Goal: Find specific page/section: Find specific page/section

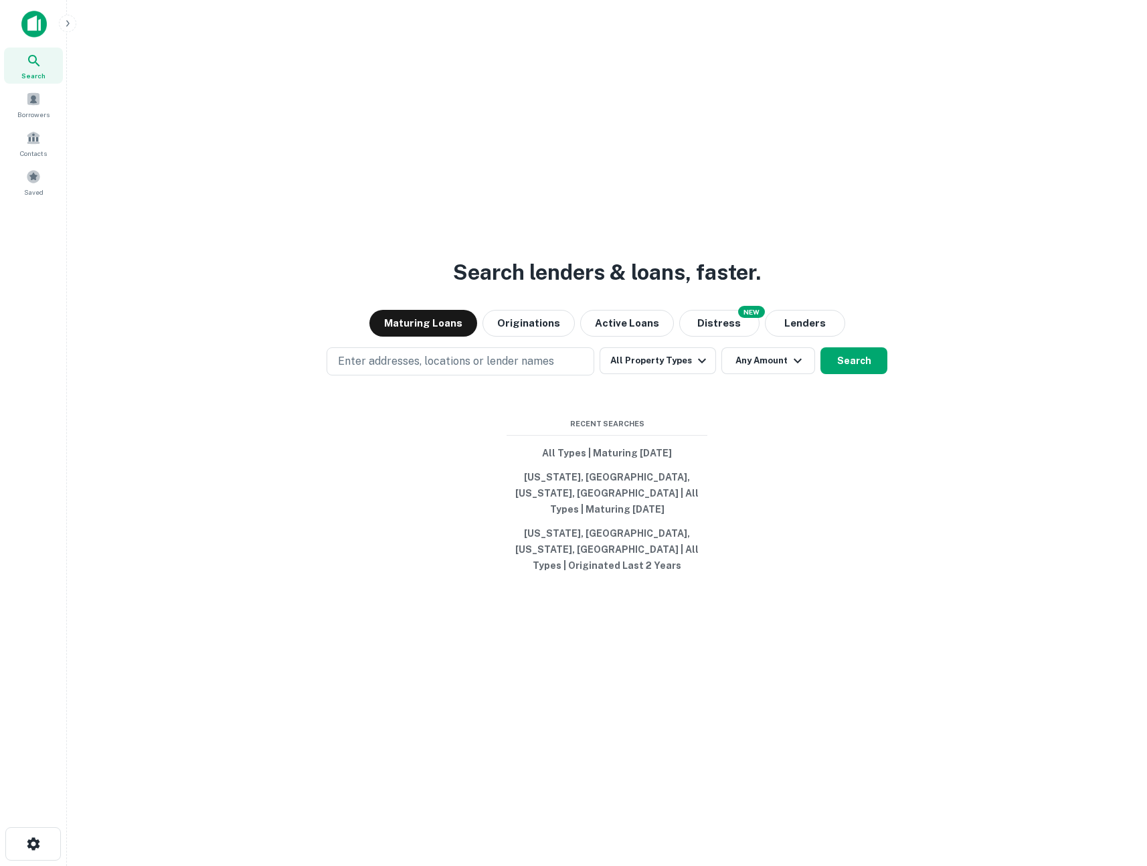
click at [72, 28] on icon "button" at bounding box center [67, 23] width 11 height 11
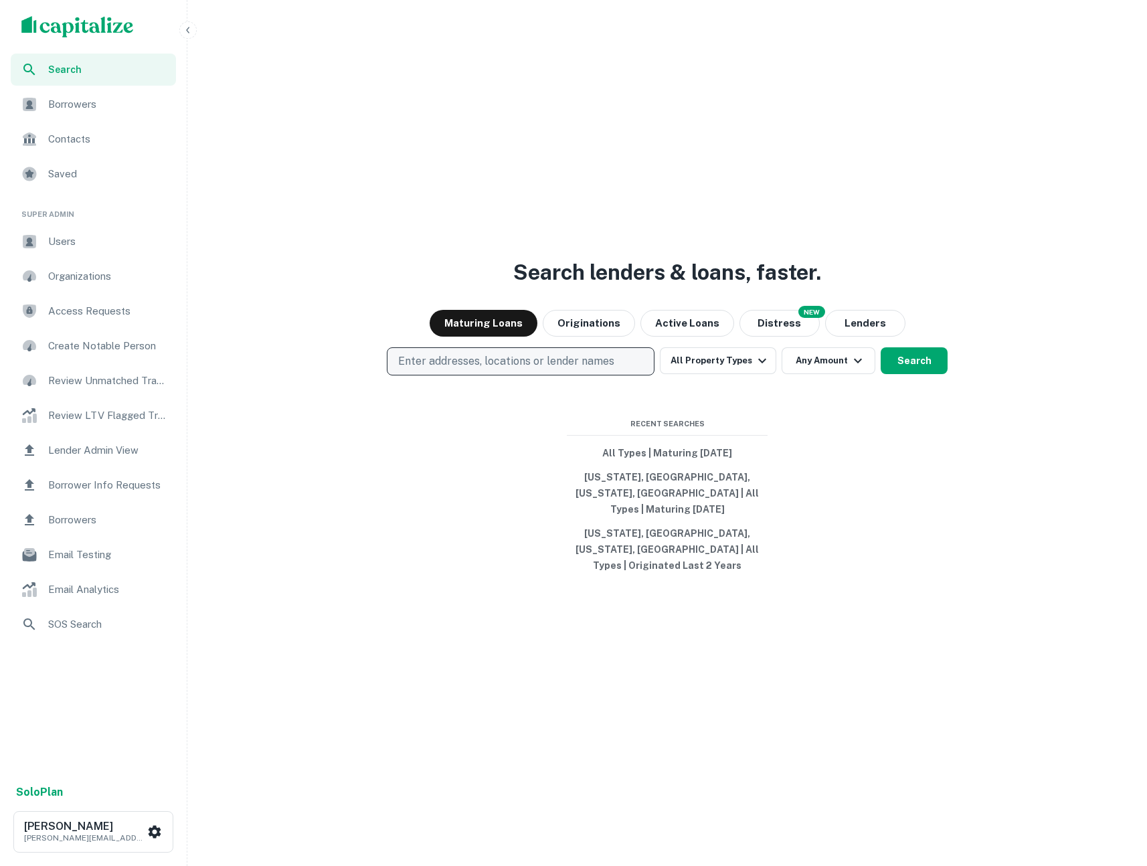
click at [480, 369] on p "Enter addresses, locations or lender names" at bounding box center [506, 361] width 216 height 16
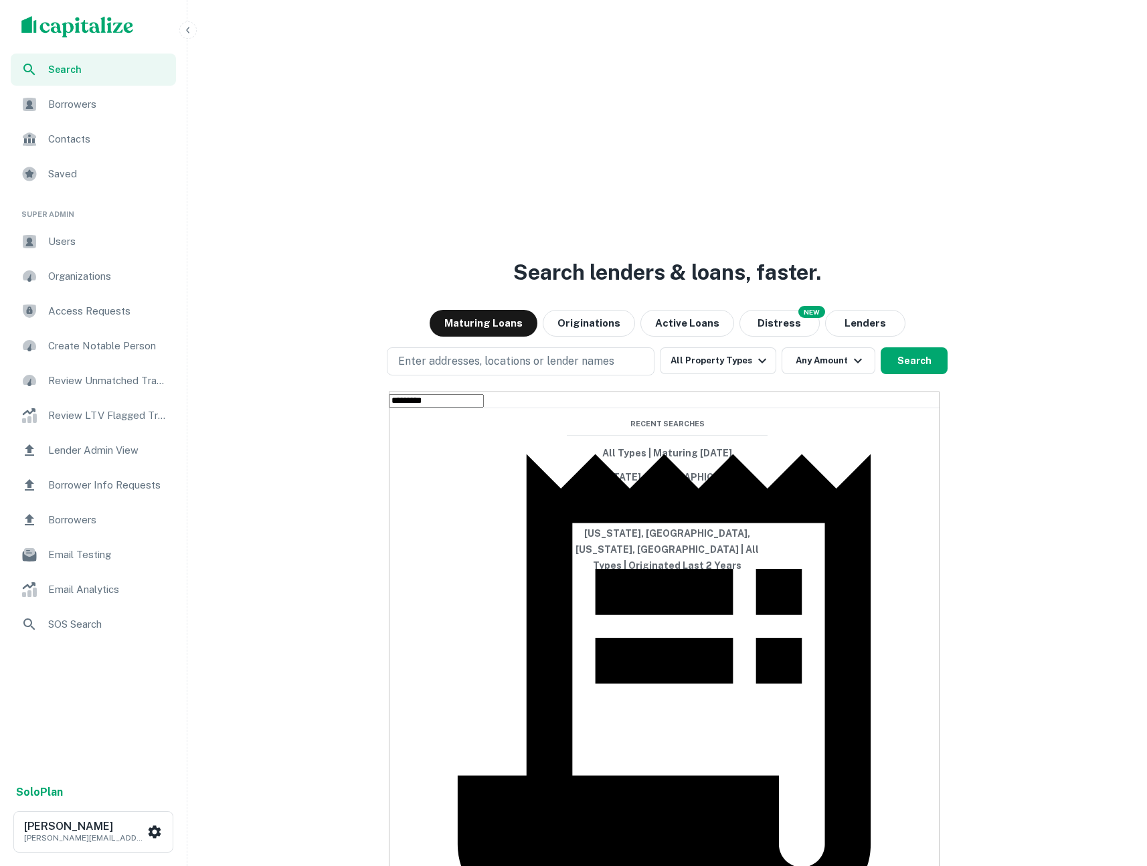
type input "*********"
click at [79, 240] on span "Users" at bounding box center [108, 241] width 120 height 16
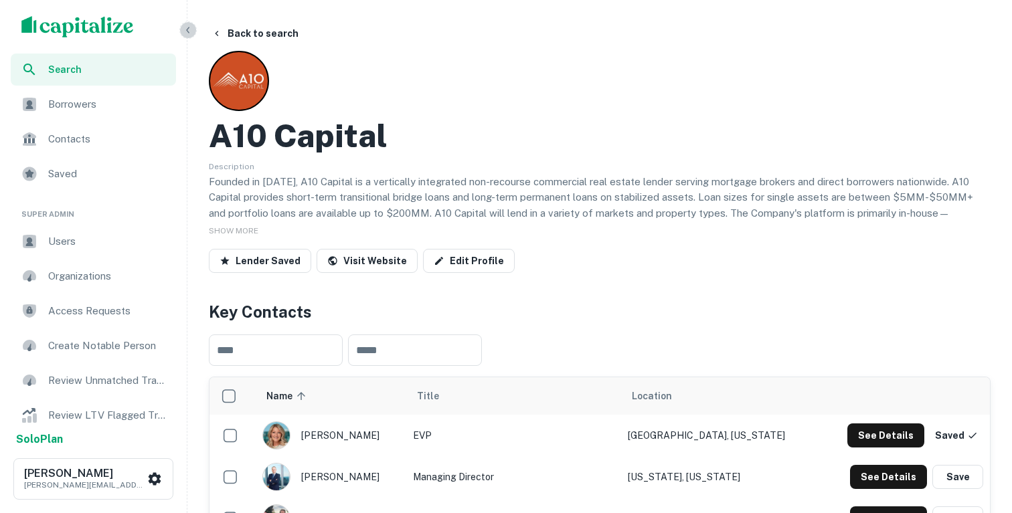
click at [189, 29] on icon "button" at bounding box center [188, 30] width 11 height 11
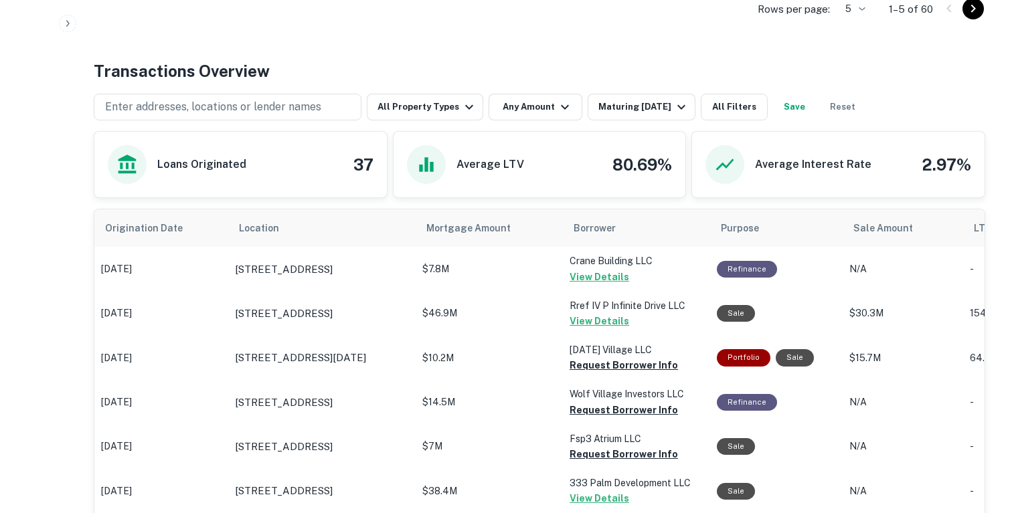
scroll to position [657, 0]
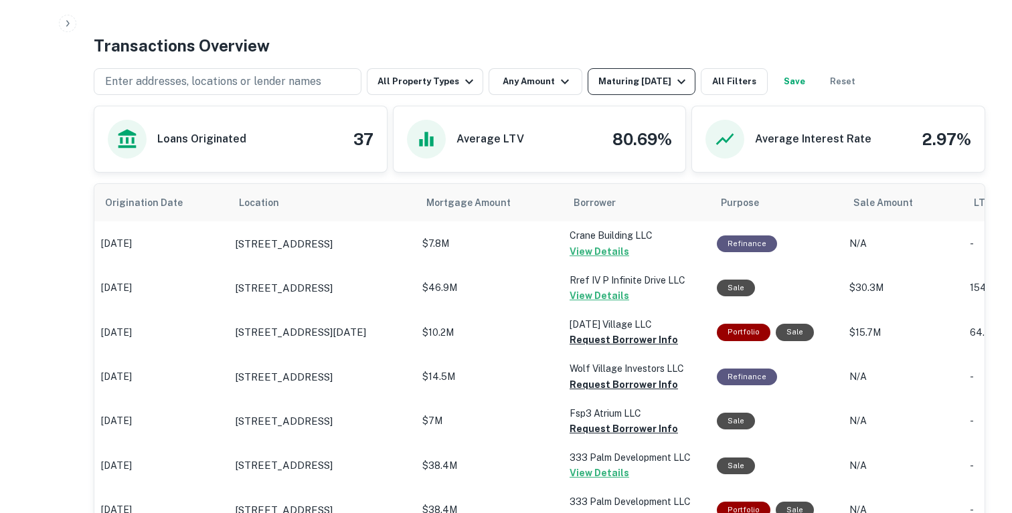
click at [630, 81] on div "Maturing [DATE]" at bounding box center [643, 82] width 91 height 16
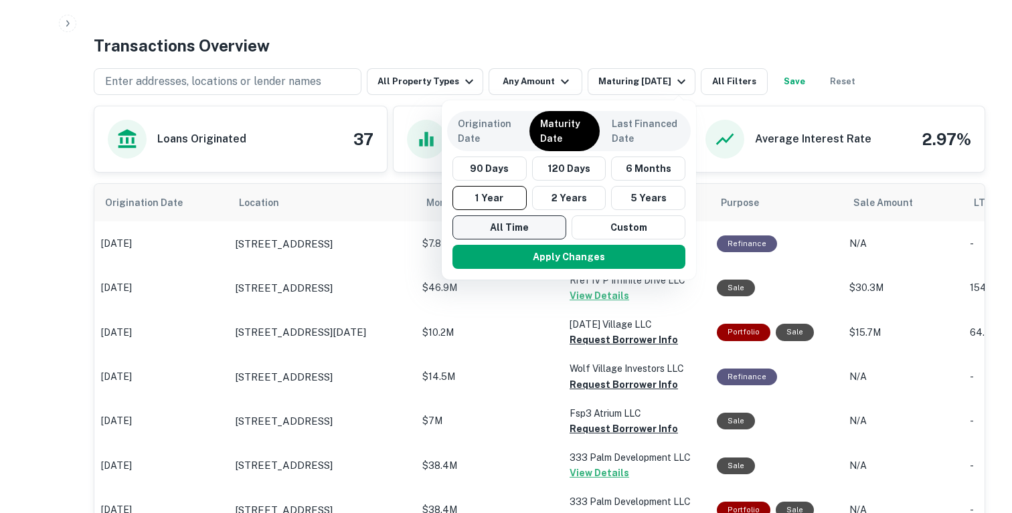
click at [504, 222] on button "All Time" at bounding box center [509, 227] width 114 height 24
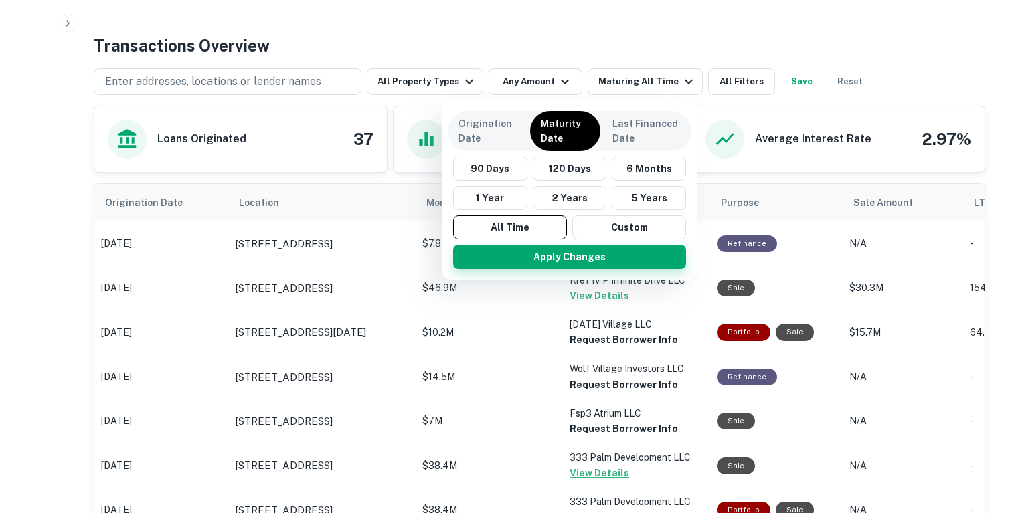
click at [504, 248] on button "Apply Changes" at bounding box center [569, 257] width 233 height 24
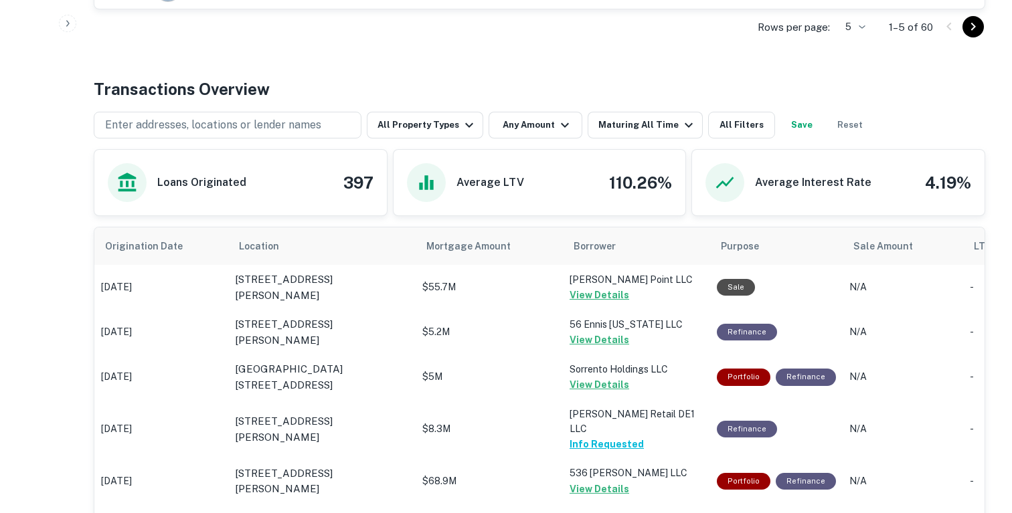
scroll to position [611, 0]
